Goal: Find specific page/section: Find specific page/section

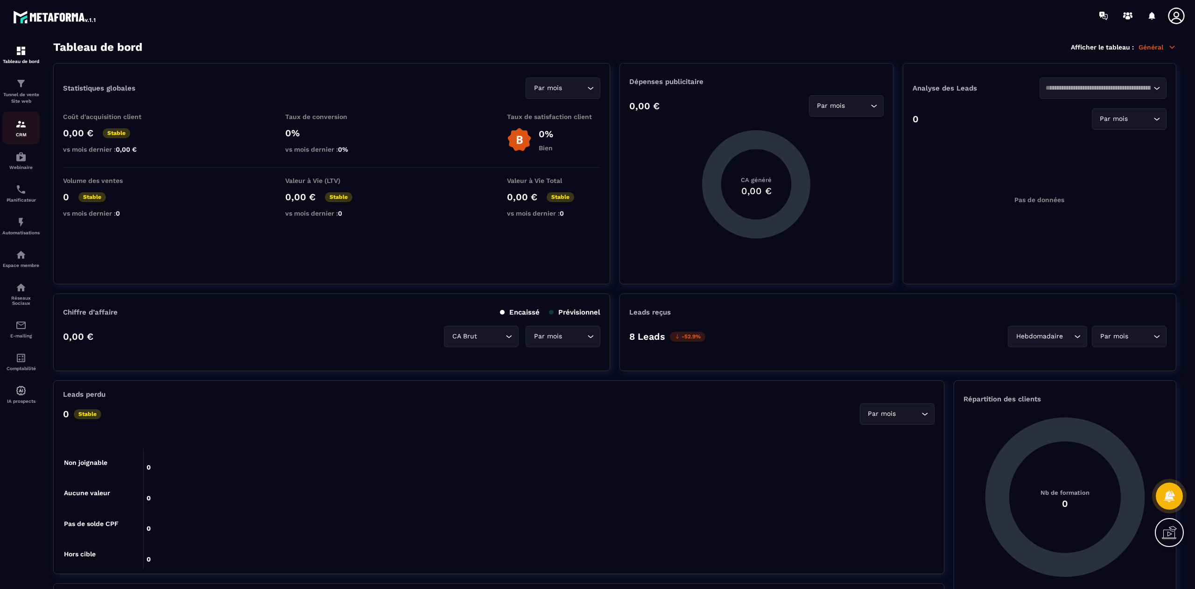
click at [19, 131] on div "CRM" at bounding box center [20, 128] width 37 height 19
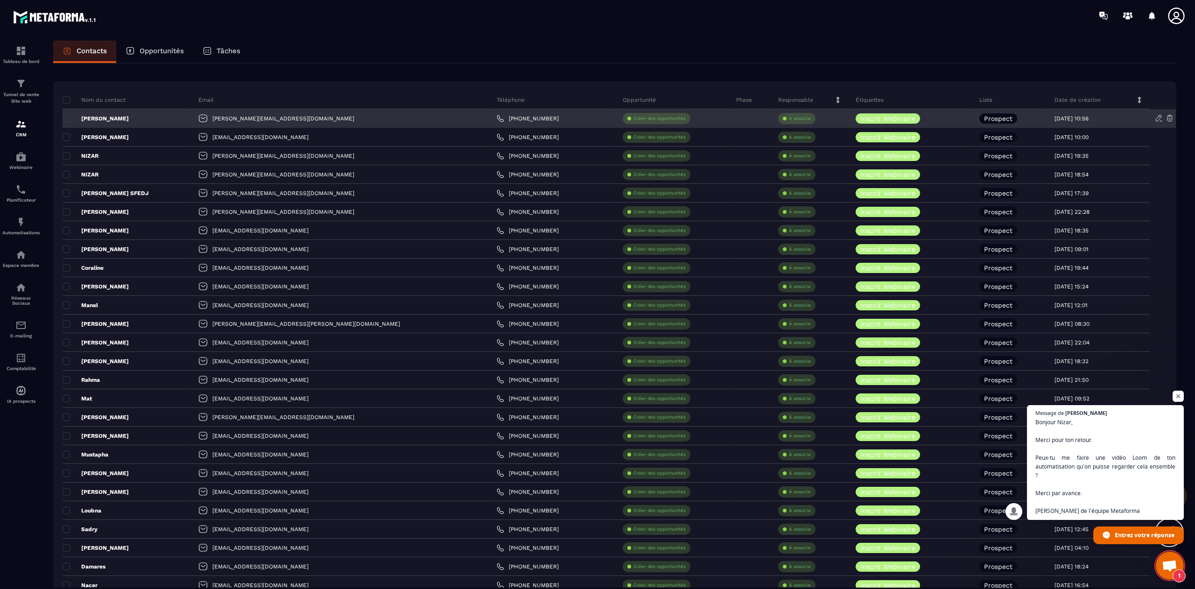
click at [83, 120] on p "[PERSON_NAME]" at bounding box center [96, 118] width 66 height 7
